Goal: Information Seeking & Learning: Learn about a topic

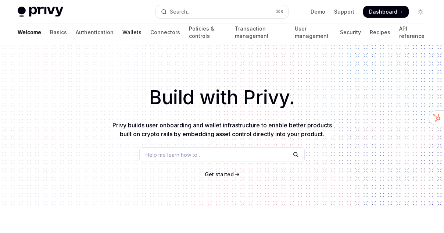
click at [122, 35] on link "Wallets" at bounding box center [131, 33] width 19 height 18
type textarea "*"
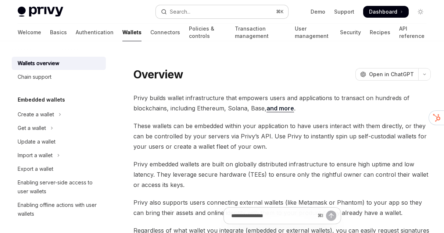
click at [238, 13] on button "Search... ⌘ K" at bounding box center [222, 11] width 132 height 13
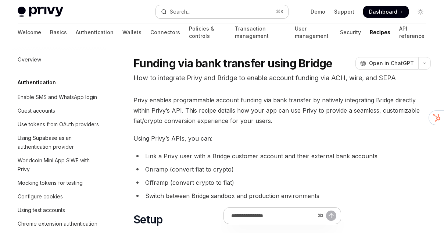
click at [189, 5] on button "Search... ⌘ K" at bounding box center [222, 11] width 132 height 13
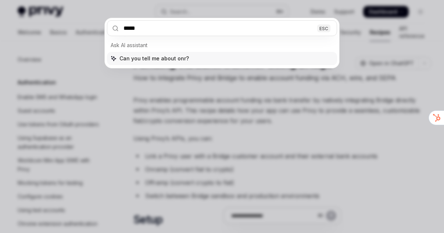
type input "******"
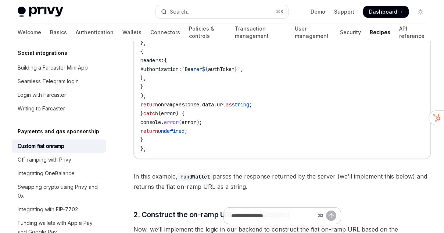
scroll to position [1429, 0]
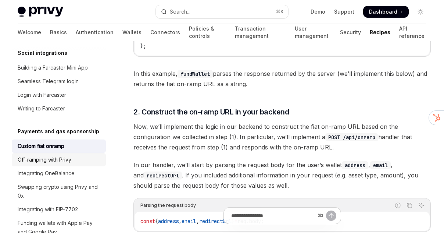
click at [71, 155] on div "Off-ramping with Privy" at bounding box center [45, 159] width 54 height 9
type textarea "*"
